Goal: Check status: Check status

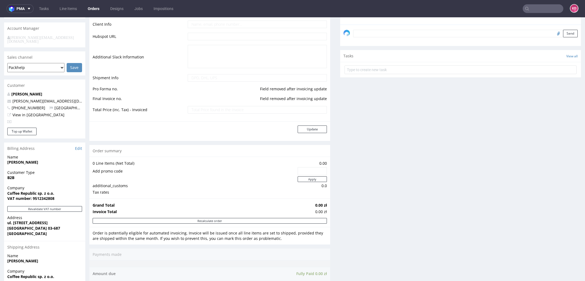
scroll to position [156, 0]
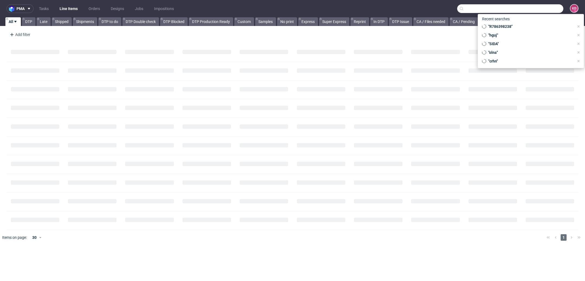
click at [540, 8] on input "text" at bounding box center [510, 8] width 106 height 9
paste input "000002476"
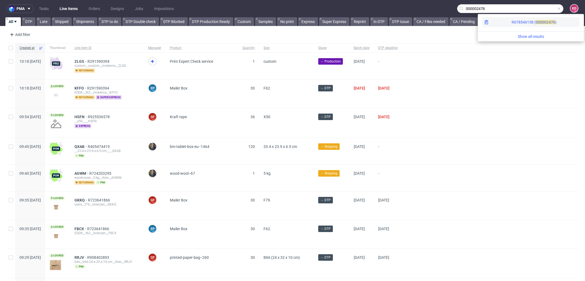
type input "000002476"
click at [536, 24] on span "00000" at bounding box center [541, 22] width 11 height 4
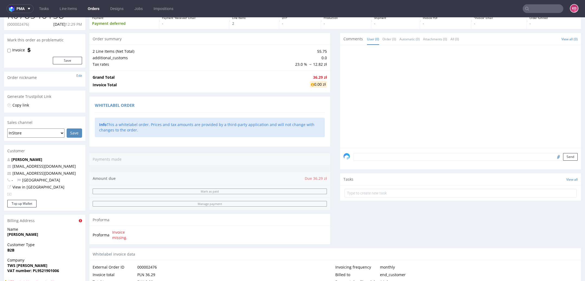
scroll to position [52, 0]
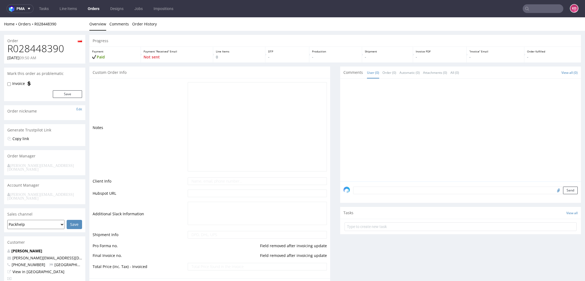
scroll to position [156, 0]
